Goal: Learn about a topic: Learn about a topic

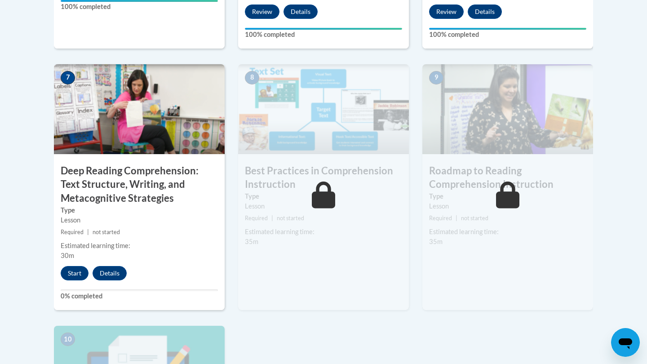
scroll to position [795, 0]
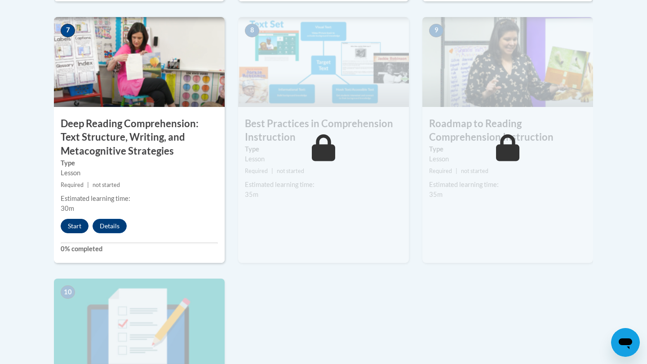
click at [80, 221] on button "Start" at bounding box center [75, 226] width 28 height 14
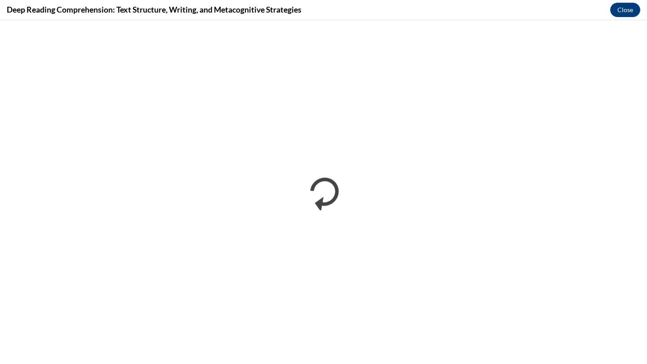
scroll to position [0, 0]
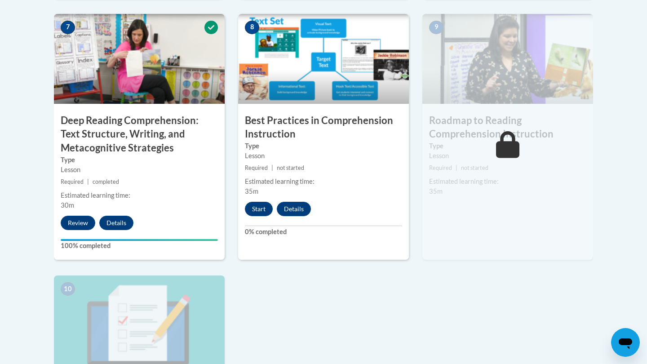
scroll to position [799, 0]
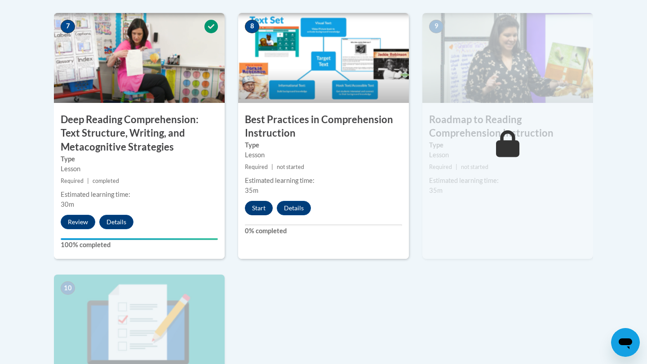
click at [266, 203] on button "Start" at bounding box center [259, 208] width 28 height 14
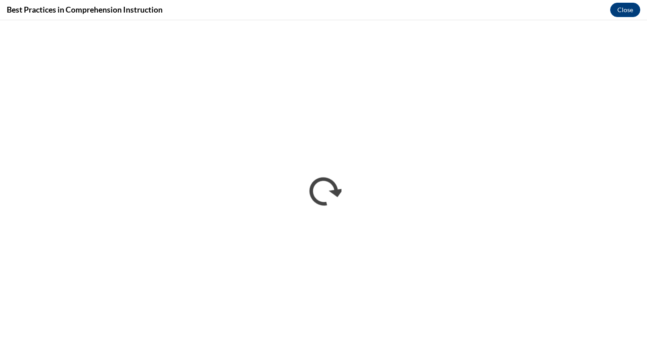
scroll to position [0, 0]
